Goal: Answer question/provide support: Share knowledge or assist other users

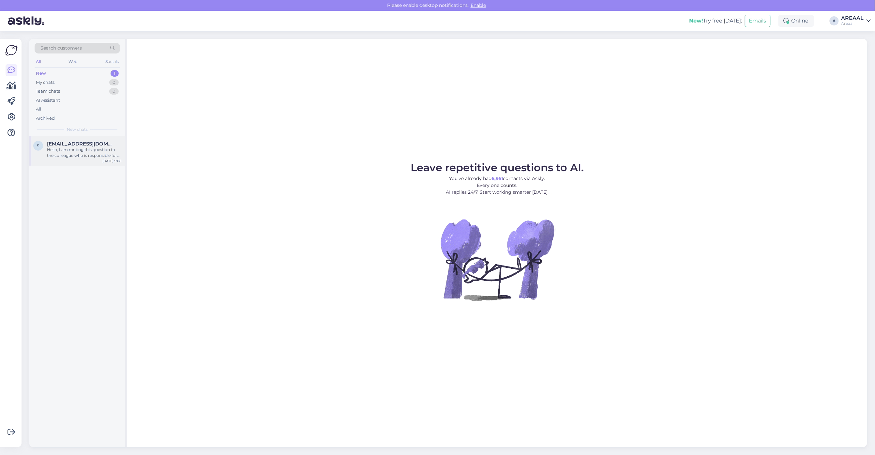
click at [99, 150] on div "Hello, I am routing this question to the colleague who is responsible for this …" at bounding box center [84, 153] width 74 height 12
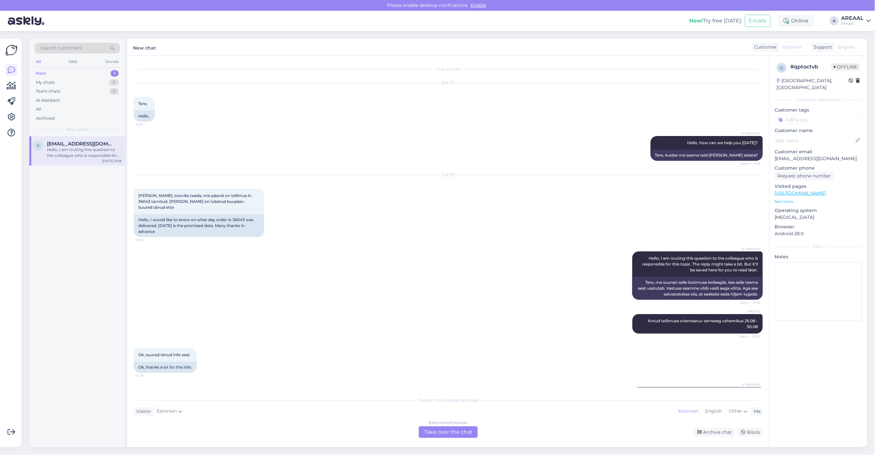
click at [113, 157] on div "Hello, I am routing this question to the colleague who is responsible for this …" at bounding box center [84, 153] width 74 height 12
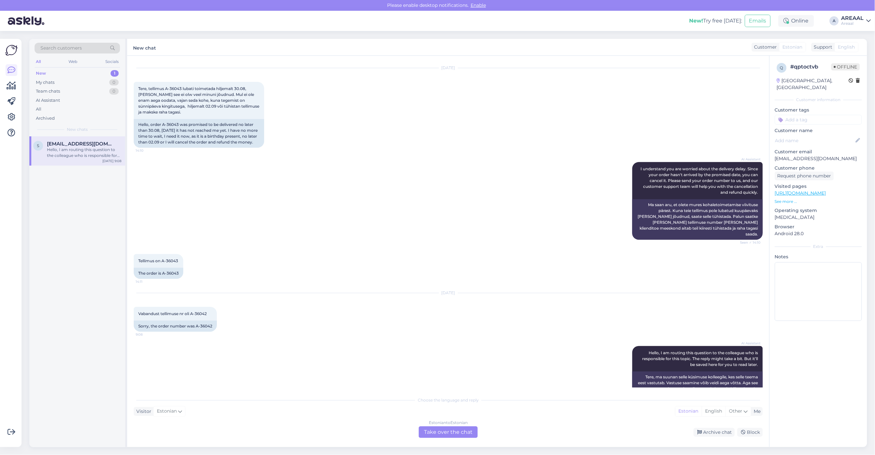
scroll to position [366, 0]
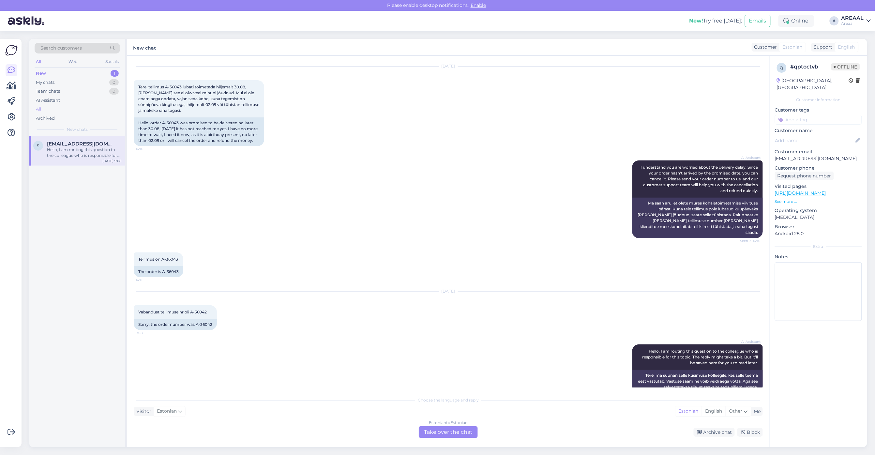
click at [90, 106] on div "All" at bounding box center [77, 109] width 85 height 9
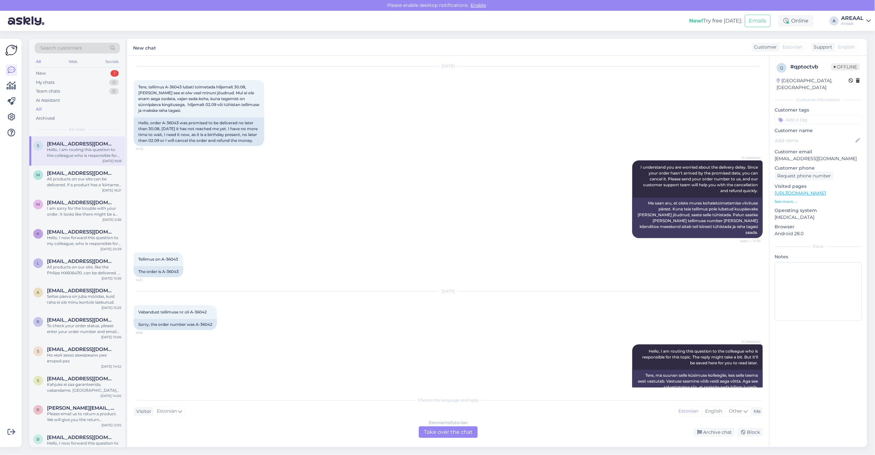
click at [455, 431] on div "Estonian to Estonian Take over the chat" at bounding box center [448, 432] width 59 height 12
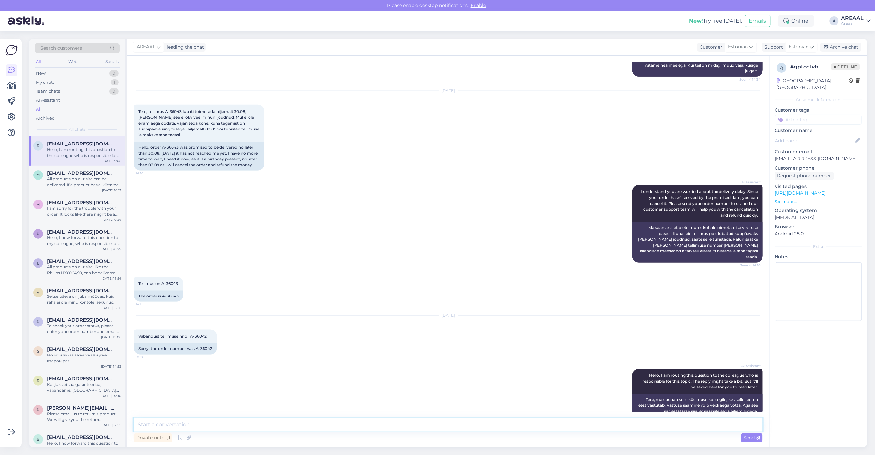
click at [455, 426] on textarea at bounding box center [448, 425] width 629 height 14
type textarea "Tere! Kui soovite tellimuse tühistada, siis palun saatke kiri info@areaal.ee"
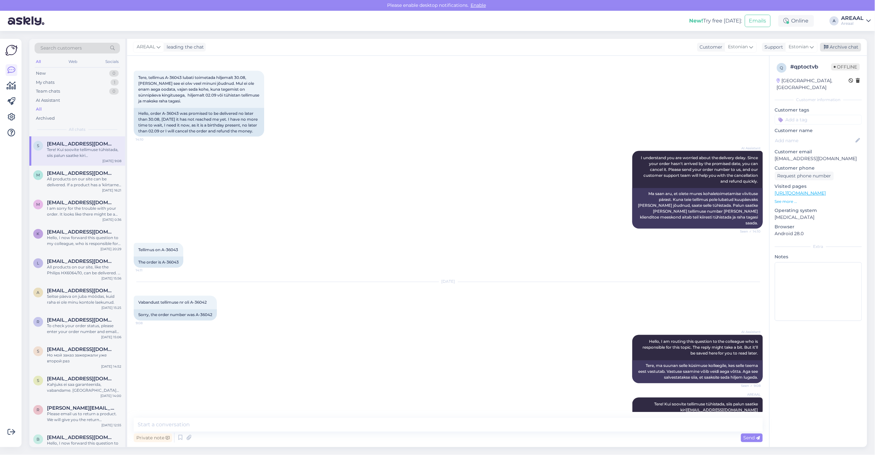
click at [843, 44] on div "Archive chat" at bounding box center [840, 47] width 41 height 9
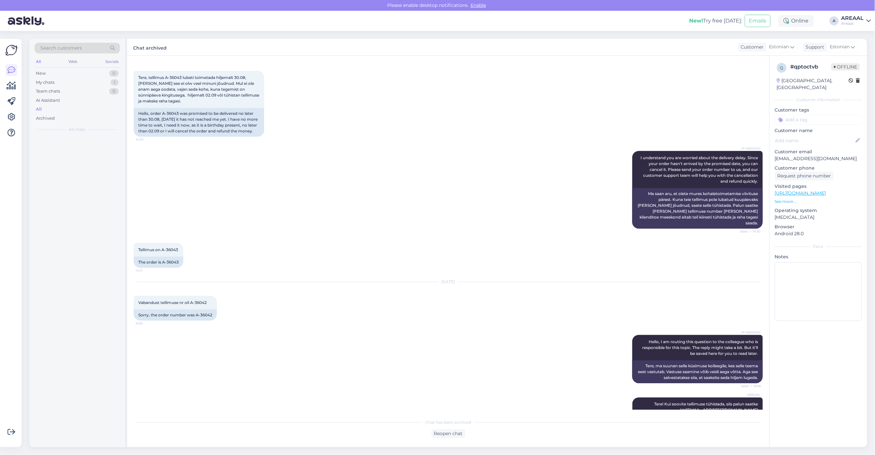
click at [857, 19] on div "AREAAL" at bounding box center [853, 18] width 23 height 5
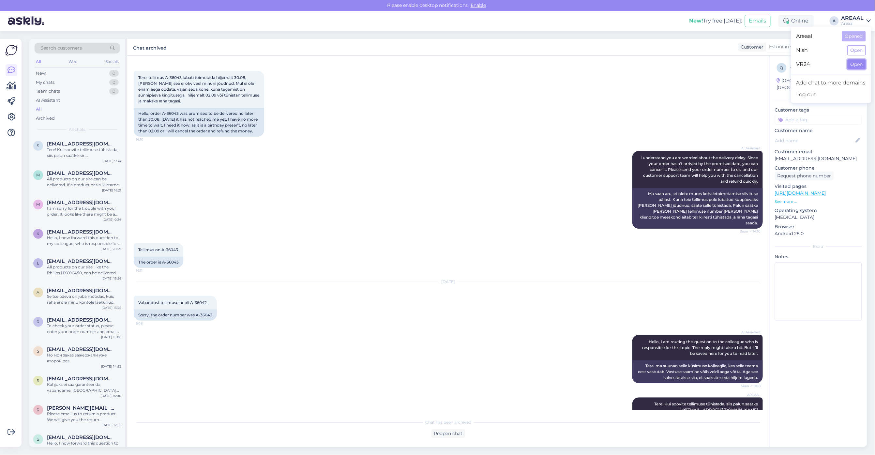
click at [853, 65] on button "Open" at bounding box center [857, 64] width 18 height 10
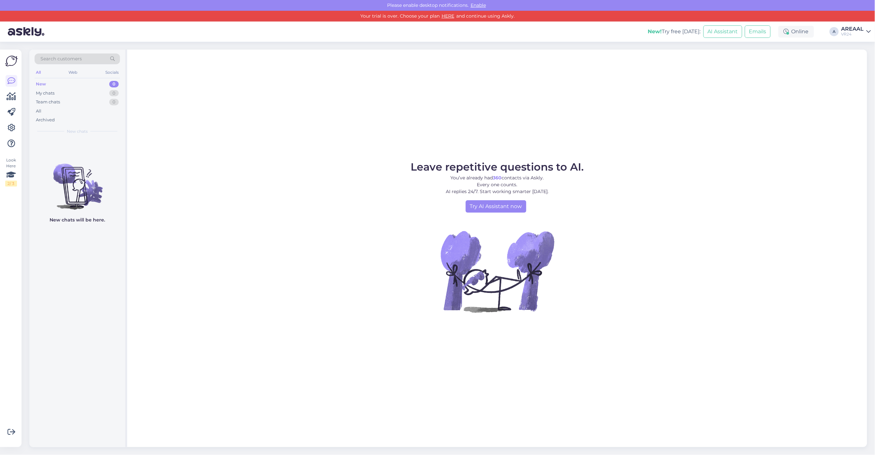
click at [855, 36] on div "New! Try free today: AI Assistant Emails Online A AREAAL VR24" at bounding box center [437, 32] width 875 height 20
click at [854, 26] on div "AREAAL" at bounding box center [853, 28] width 23 height 5
click at [858, 54] on div "Nish Open" at bounding box center [831, 61] width 80 height 14
click at [861, 57] on button "Open" at bounding box center [857, 61] width 18 height 10
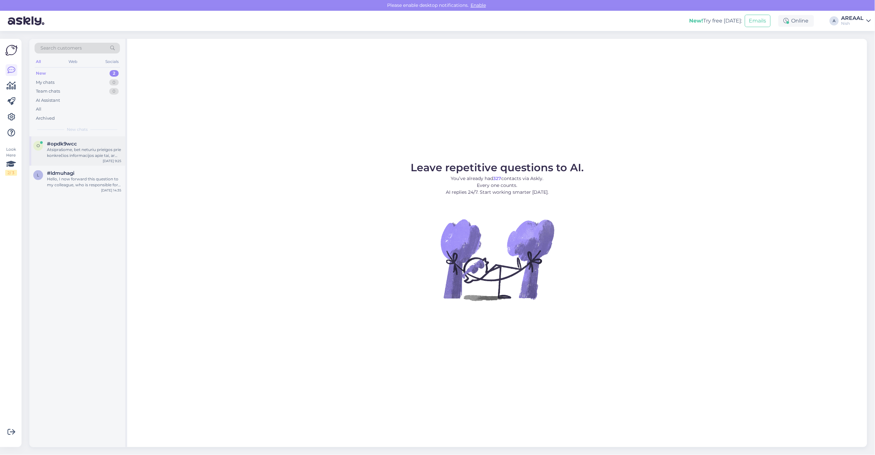
drag, startPoint x: 42, startPoint y: 0, endPoint x: 66, endPoint y: 142, distance: 144.2
click at [66, 142] on span "#opdk9wcc" at bounding box center [62, 144] width 30 height 6
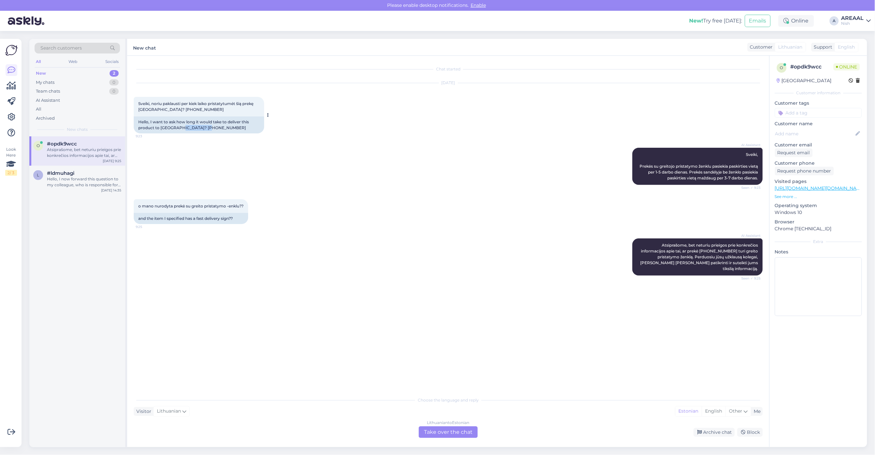
drag, startPoint x: 214, startPoint y: 129, endPoint x: 178, endPoint y: 129, distance: 36.2
click at [178, 129] on div "Hello, I want to ask how long it would take to deliver this product to Vilnius?…" at bounding box center [199, 124] width 130 height 17
copy div "010-02809-10"
copy span "Atsiprašome, bet neturiu prieigos prie konkrečios informacijos apie tai, ar pre…"
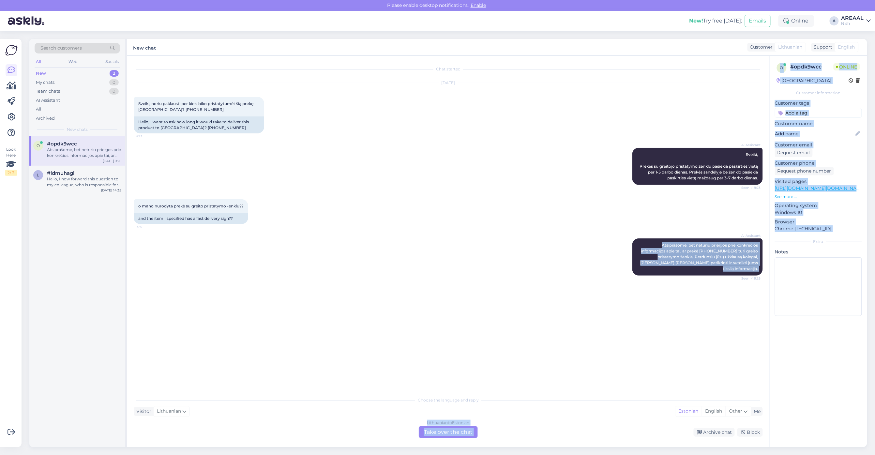
copy div "Atsiprašome, bet neturiu prieigos prie konkrečios informacijos apie tai, ar pre…"
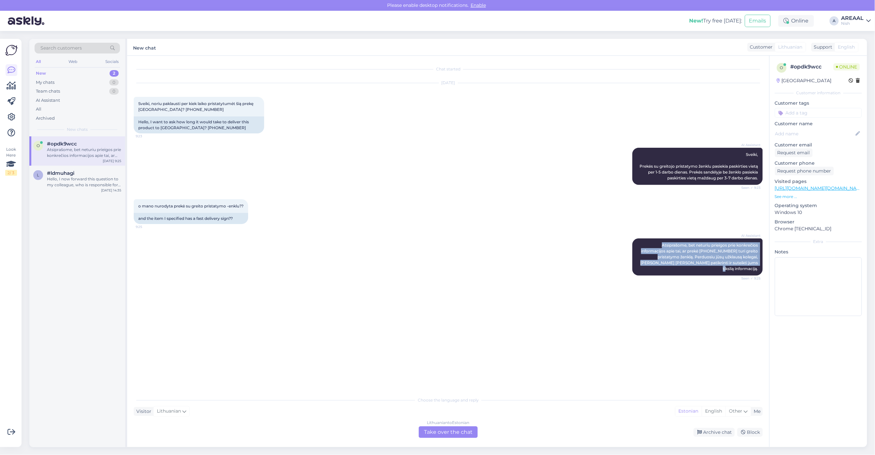
copy span "Atsiprašome, bet neturiu prieigos prie konkrečios informacijos apie tai, ar pre…"
drag, startPoint x: 746, startPoint y: 253, endPoint x: 763, endPoint y: 265, distance: 21.0
click at [763, 265] on div "Chat started Sep 1 2025 Sveiki, noriu paklausti per kiek laiko pristatytumėt ši…" at bounding box center [451, 224] width 635 height 325
click at [458, 431] on div "Chat started Sep 1 2025 Sveiki, noriu paklausti per kiek laiko pristatytumėt ši…" at bounding box center [448, 251] width 642 height 391
click at [459, 431] on div "Lithuanian to Estonian Take over the chat" at bounding box center [448, 432] width 59 height 12
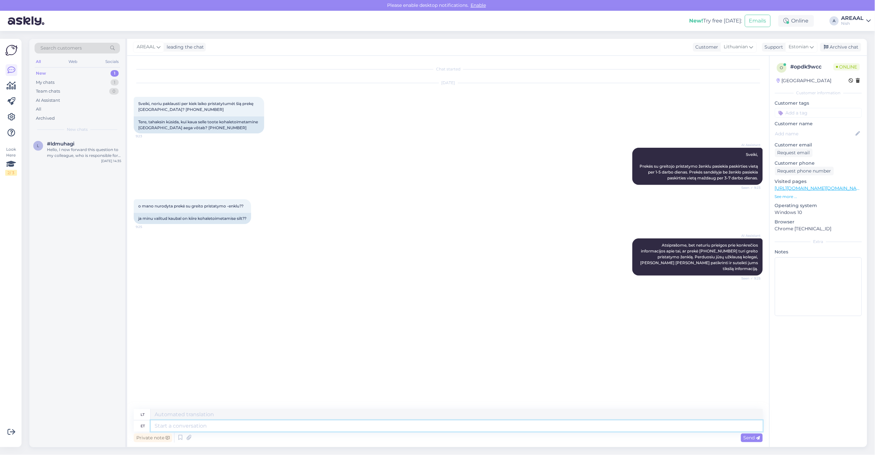
click at [454, 428] on textarea at bounding box center [457, 425] width 612 height 11
type textarea "Approximtae del"
type textarea "Apytiksliai"
type textarea "Approximate d"
type textarea "Apytikslis"
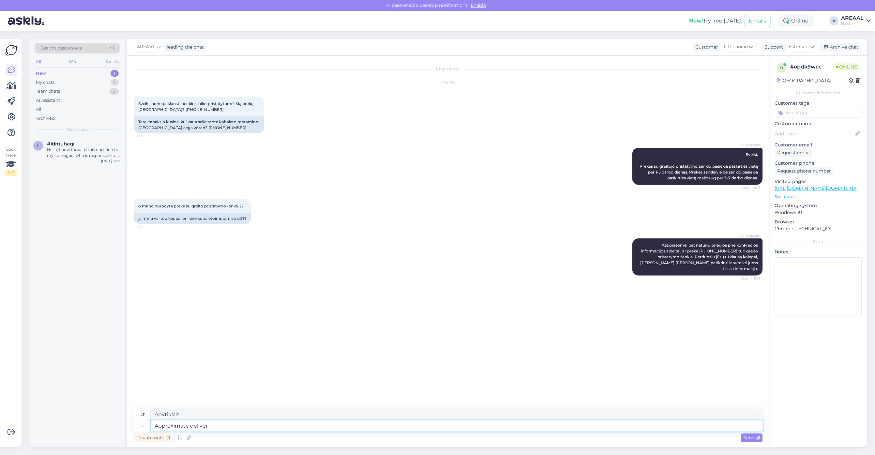
type textarea "Approximate deliver y"
type textarea "Apytikslis pristatymo laikas"
type textarea "Approximate delivery time 7 wor"
type textarea "Apytikslis pristatymo laikas 7"
type textarea "Approximate delivery time 7 working days"
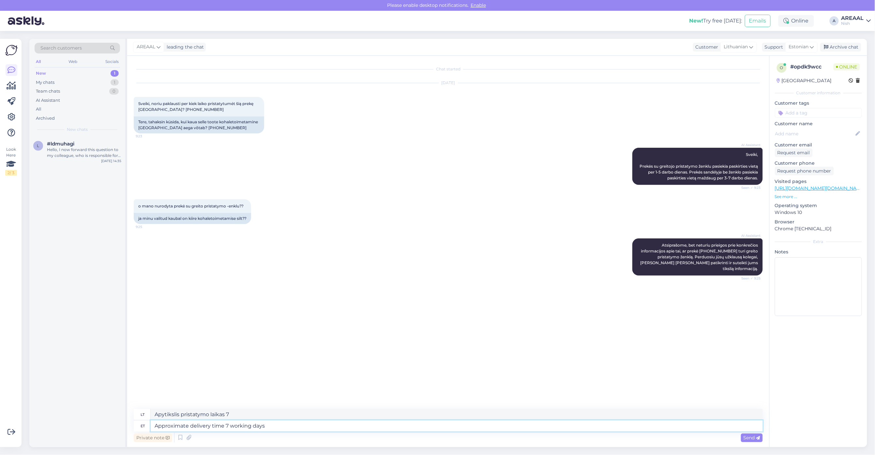
type textarea "Apytikslis pristatymo laikas 7 darbo dienos"
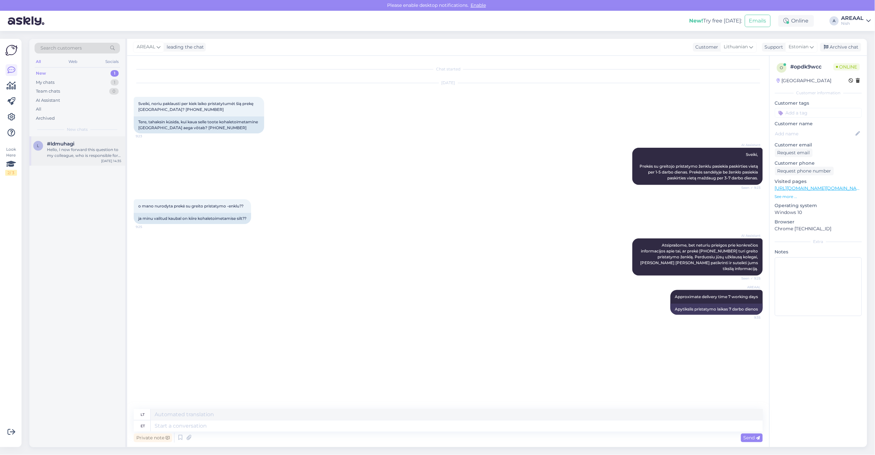
click at [98, 158] on div "Hello, I now forward this question to my colleague, who is responsible for this…" at bounding box center [84, 153] width 74 height 12
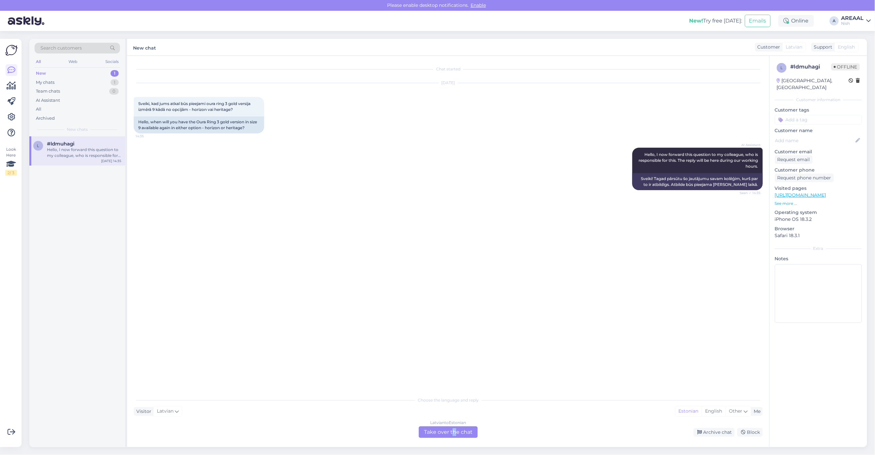
drag, startPoint x: 453, startPoint y: 448, endPoint x: 451, endPoint y: 444, distance: 4.4
click at [452, 431] on div "Search customers All Web Socials New 1 My chats 1 Team chats 0 AI Assistant All…" at bounding box center [450, 243] width 850 height 424
click at [445, 431] on div "Latvian to Estonian Take over the chat" at bounding box center [448, 432] width 59 height 12
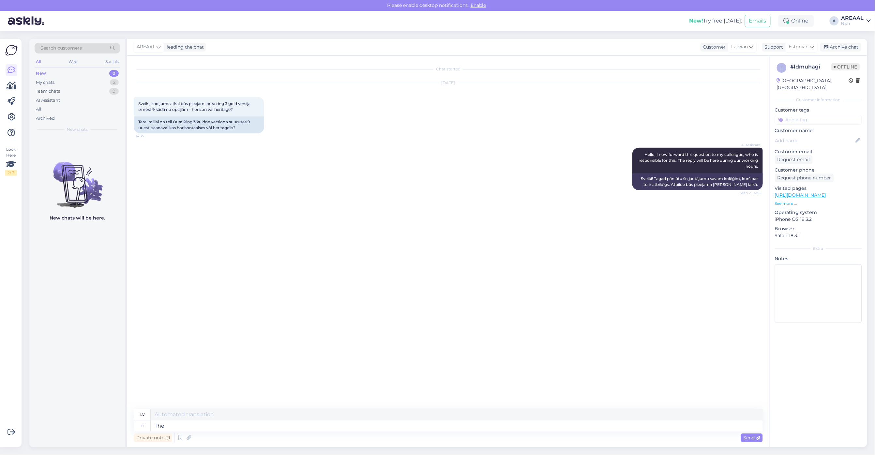
type textarea "The p"
type textarea "The"
type textarea "The product i"
type textarea "Produkts"
type textarea "The product is sol"
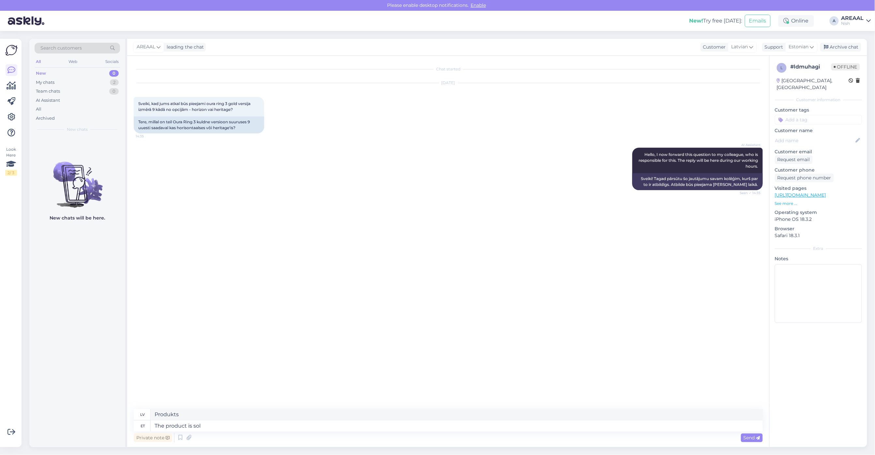
type textarea "Produkts ir"
type textarea "The product is sold out"
type textarea "Produkts ir izpārdots."
type textarea "The product is sold out and"
type textarea "Produkts ir izpārdots un"
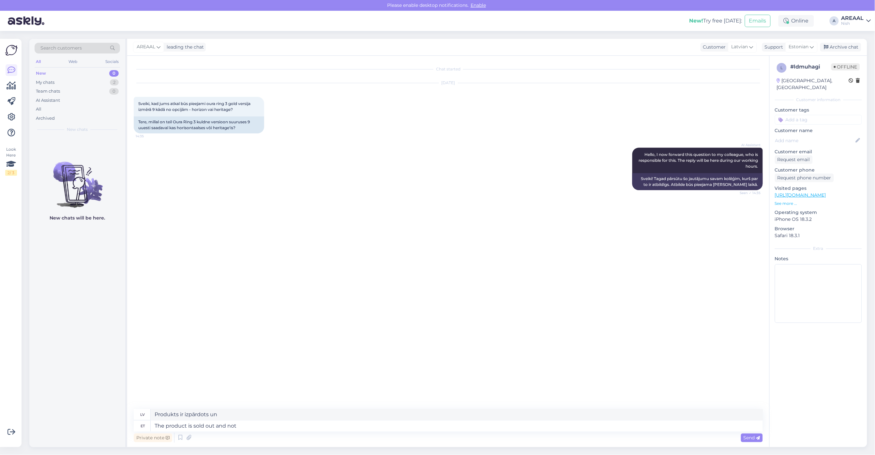
type textarea "The product is sold out and not c"
type textarea "Produkts ir izpārdots un nav"
type textarea "The product is sold out and not coming b"
type textarea "Produkts ir izpārdots un vairs netiek piegādāts."
type textarea "The product is sold out and not coming back,"
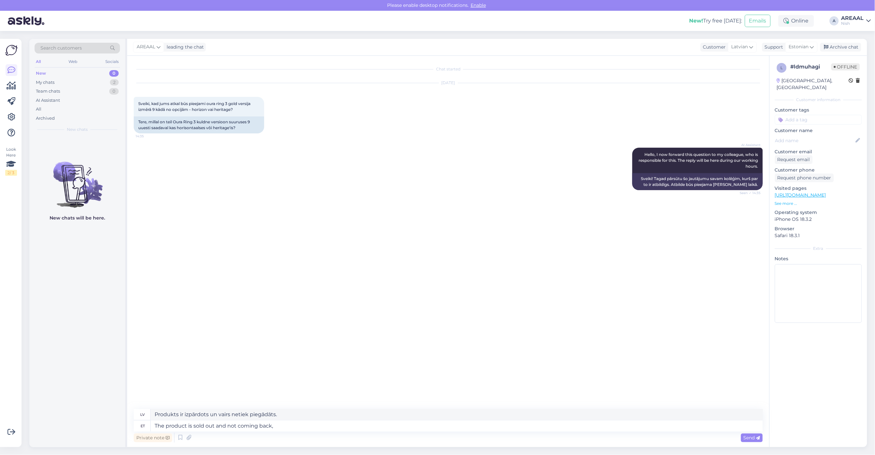
type textarea "Prece ir izpārdota un vairs netiks atgriezta,"
type textarea "The product is sold out and not coming back, sorry."
type textarea "Prece ir izpārdota un vairs netiks atgriezta, atvainojiet."
click at [340, 428] on textarea "The product is sold out and not coming back, sorry." at bounding box center [457, 425] width 612 height 11
click at [413, 418] on textarea "Prece ir izpārdota un vairs netiks atgriezta, atvainojiet." at bounding box center [457, 414] width 612 height 11
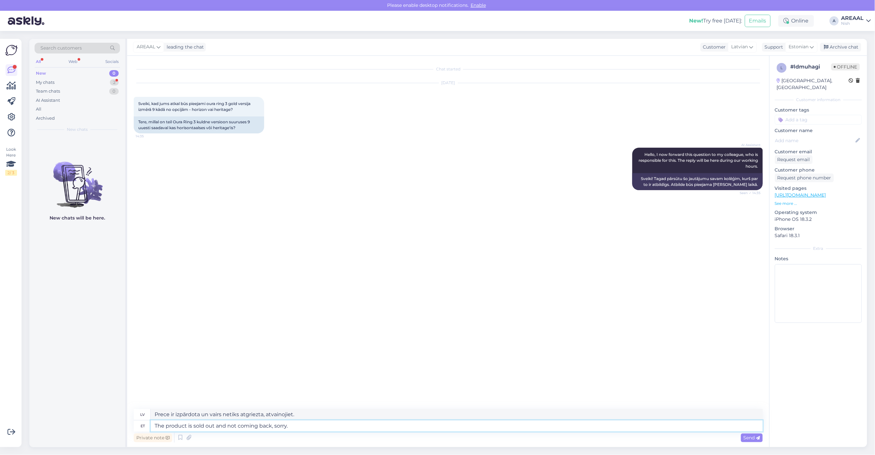
click at [408, 428] on textarea "The product is sold out and not coming back, sorry." at bounding box center [457, 425] width 612 height 11
paste textarea "Kahjuks on Oura Ring 3 kuldne versioon suuruses 9 mõlemas variandis (Horizon ja…"
type textarea "Kahjuks on Oura Ring 3 kuldne versioon suuruses 9 mõlemas variandis (Horizon ja…"
type textarea "Diemžēl Oura Ring 3 zelta versija 9. izmērā pašlaik nav pieejama nevienā varian…"
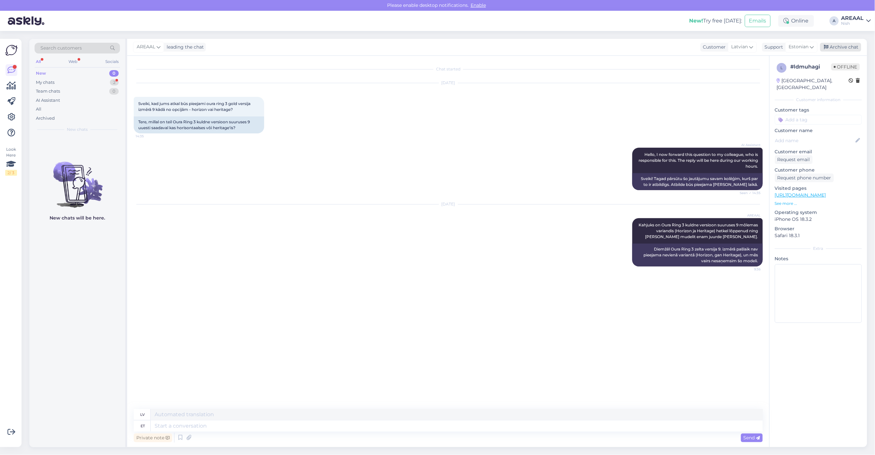
click at [857, 45] on div "Archive chat" at bounding box center [840, 47] width 41 height 9
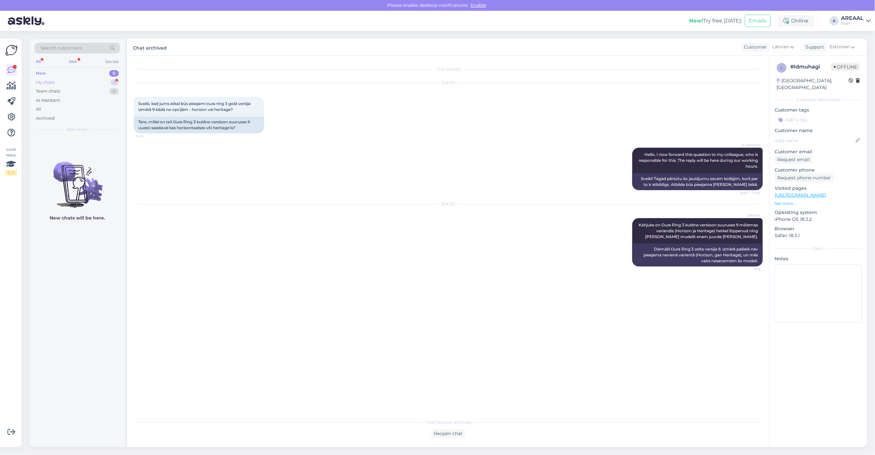
click at [89, 83] on div "My chats 1" at bounding box center [77, 82] width 85 height 9
click at [101, 146] on div "#opdk9wcc 1" at bounding box center [84, 144] width 74 height 6
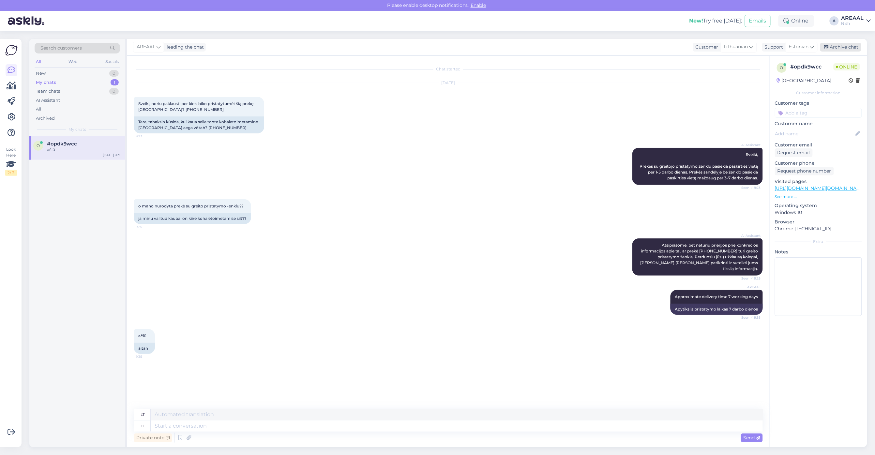
click at [848, 48] on div "Archive chat" at bounding box center [840, 47] width 41 height 9
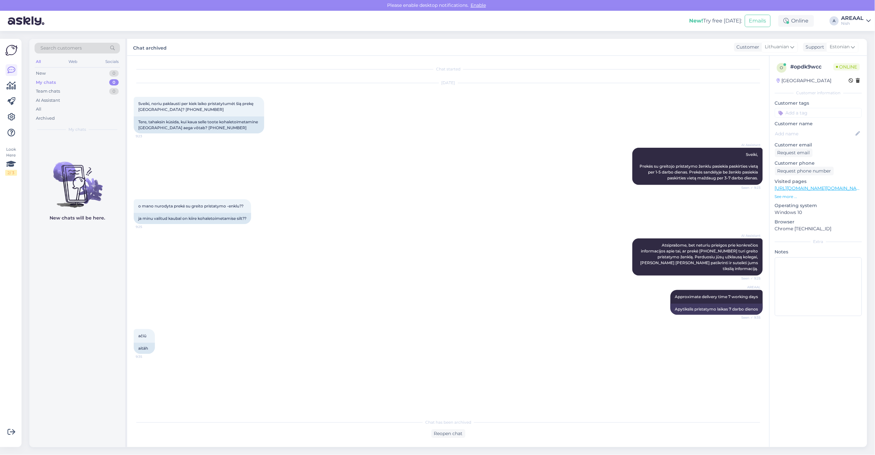
click at [849, 20] on div "AREAAL" at bounding box center [853, 18] width 23 height 5
click at [850, 43] on div "Nish Opened" at bounding box center [831, 50] width 80 height 14
click at [856, 35] on button "Open" at bounding box center [857, 36] width 18 height 10
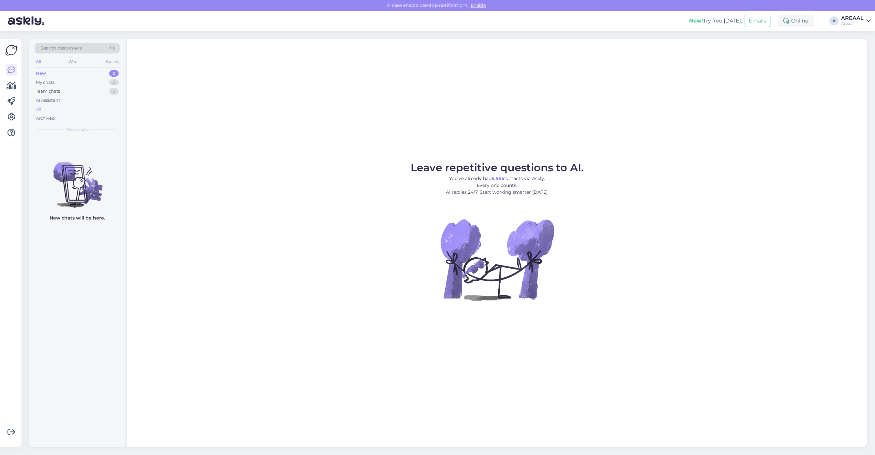
click at [49, 106] on div "All" at bounding box center [77, 109] width 85 height 9
drag, startPoint x: 114, startPoint y: 107, endPoint x: 108, endPoint y: 107, distance: 6.5
click at [113, 107] on div "All" at bounding box center [77, 109] width 85 height 9
click at [70, 111] on div "All" at bounding box center [77, 109] width 85 height 9
click at [92, 113] on div "All" at bounding box center [77, 109] width 85 height 9
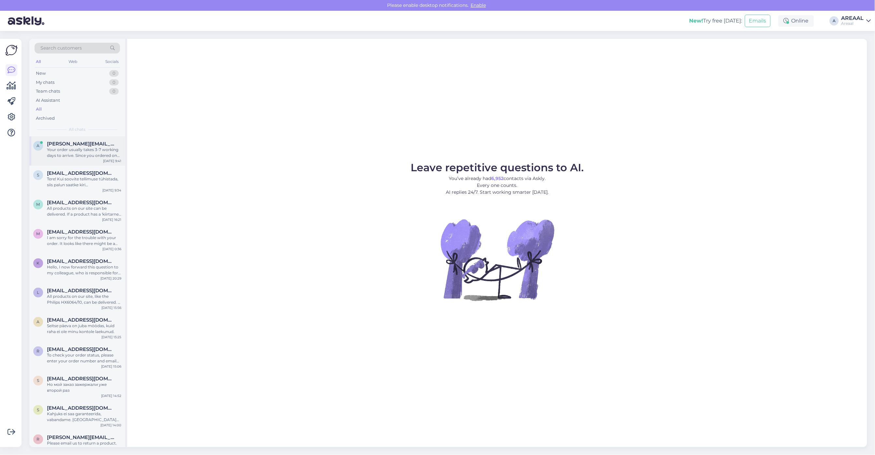
click at [94, 160] on div "a alice.viira@hotmail.com Your order usually takes 3-7 working days to arrive. …" at bounding box center [77, 150] width 96 height 29
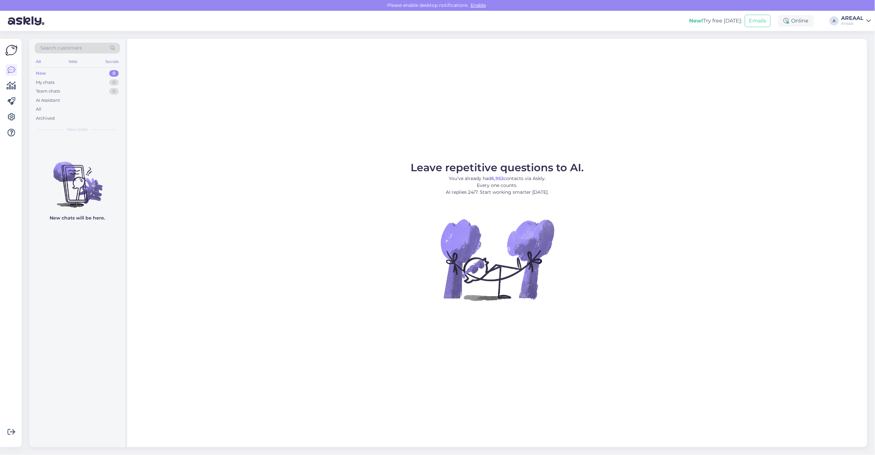
drag, startPoint x: 0, startPoint y: 0, endPoint x: 854, endPoint y: 17, distance: 853.8
click at [854, 17] on div "AREAAL" at bounding box center [853, 18] width 23 height 5
click at [852, 53] on button "Open" at bounding box center [857, 50] width 18 height 10
click at [43, 108] on div "All" at bounding box center [77, 109] width 85 height 9
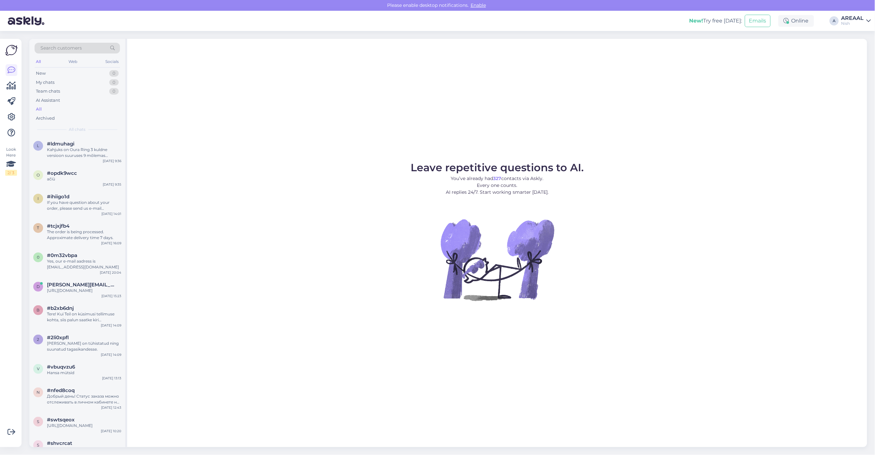
click at [861, 17] on div "AREAAL" at bounding box center [853, 18] width 23 height 5
click at [861, 33] on button "Open" at bounding box center [857, 36] width 18 height 10
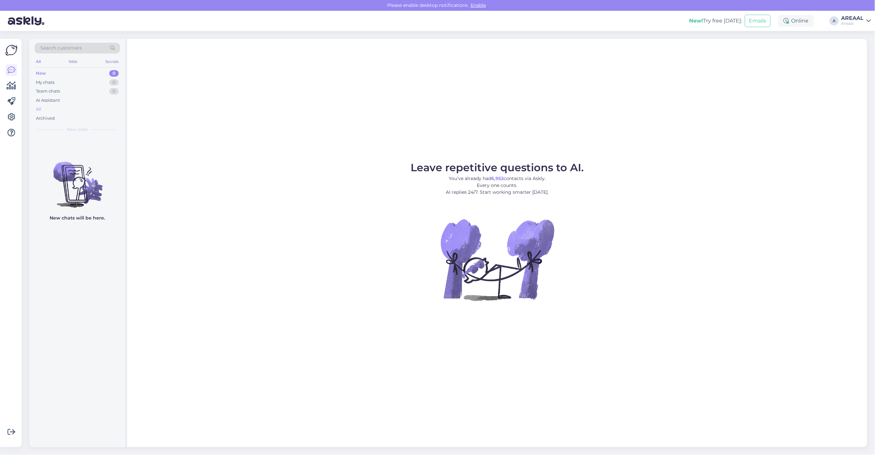
click at [50, 110] on div "All" at bounding box center [77, 109] width 85 height 9
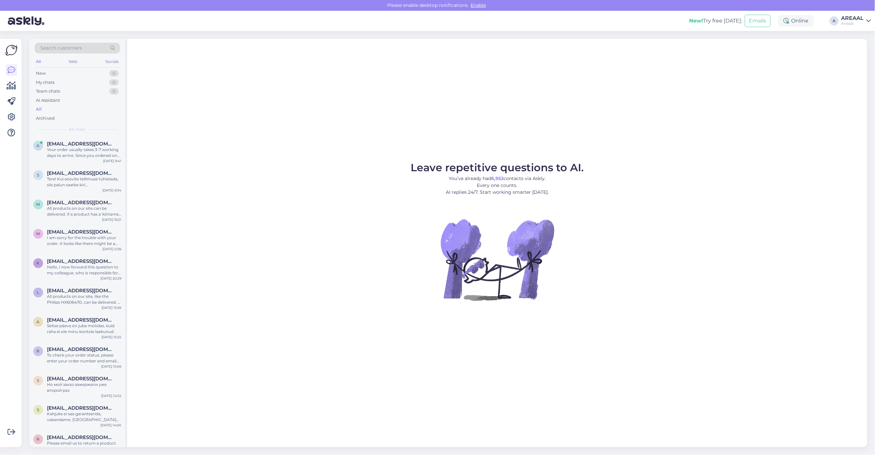
click at [74, 157] on div "Your order usually takes 3-7 working days to arrive. Since you ordered on Augus…" at bounding box center [84, 153] width 74 height 12
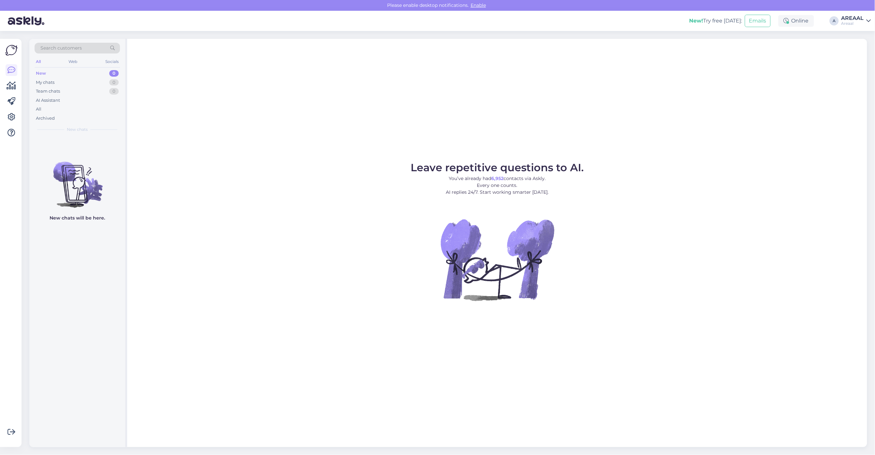
click at [587, 124] on div "Leave repetitive questions to AI. You’ve already had 6,952 contacts via Askly. …" at bounding box center [497, 243] width 740 height 408
click at [682, 120] on div "Leave repetitive questions to AI. You’ve already had 6,952 contacts via Askly. …" at bounding box center [497, 243] width 740 height 408
